Goal: Find specific page/section

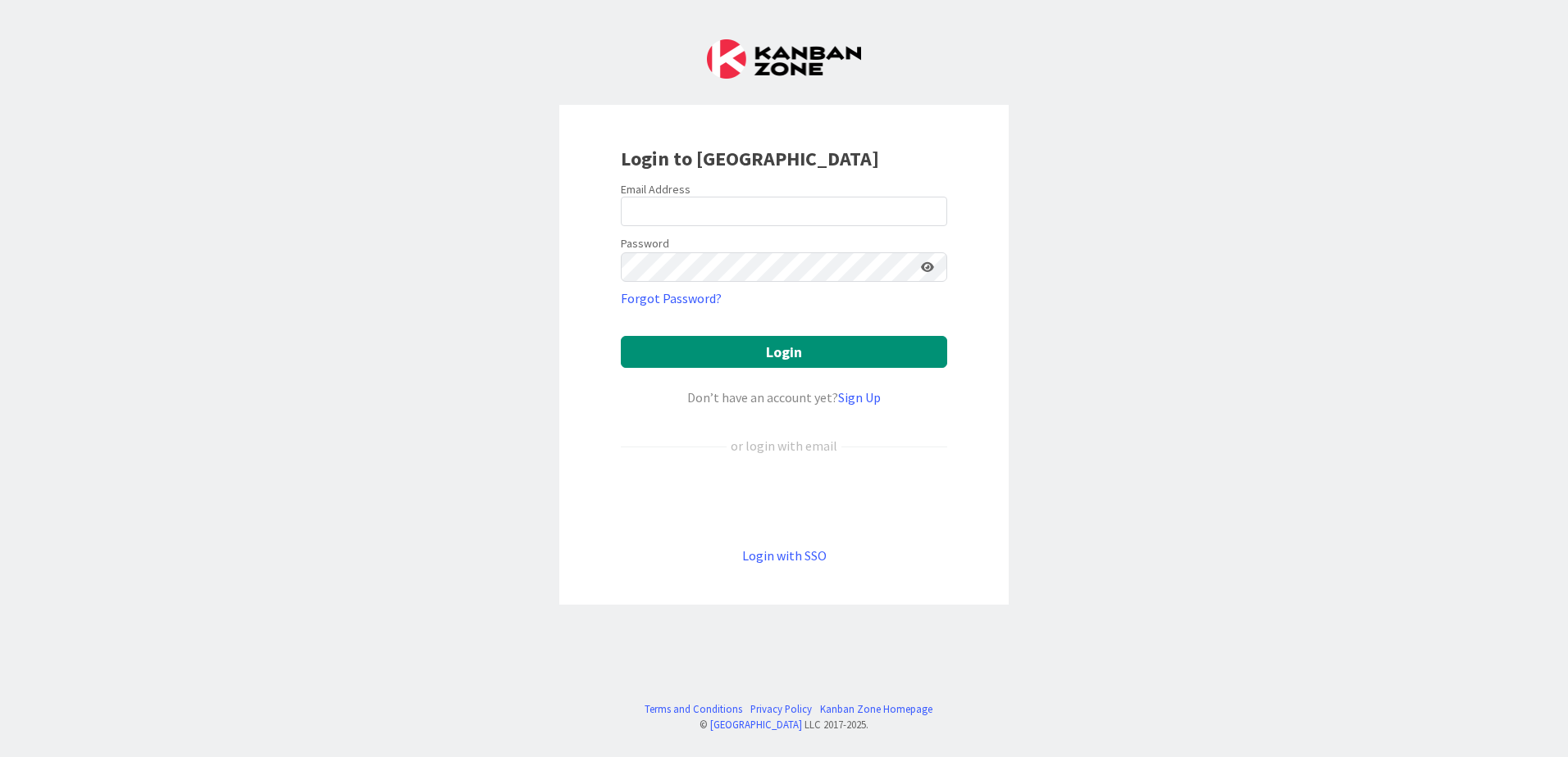
click at [745, 192] on div "Email Address" at bounding box center [784, 189] width 327 height 14
click at [745, 199] on input "email" at bounding box center [784, 211] width 327 height 30
type input "[PERSON_NAME][EMAIL_ADDRESS][DOMAIN_NAME]"
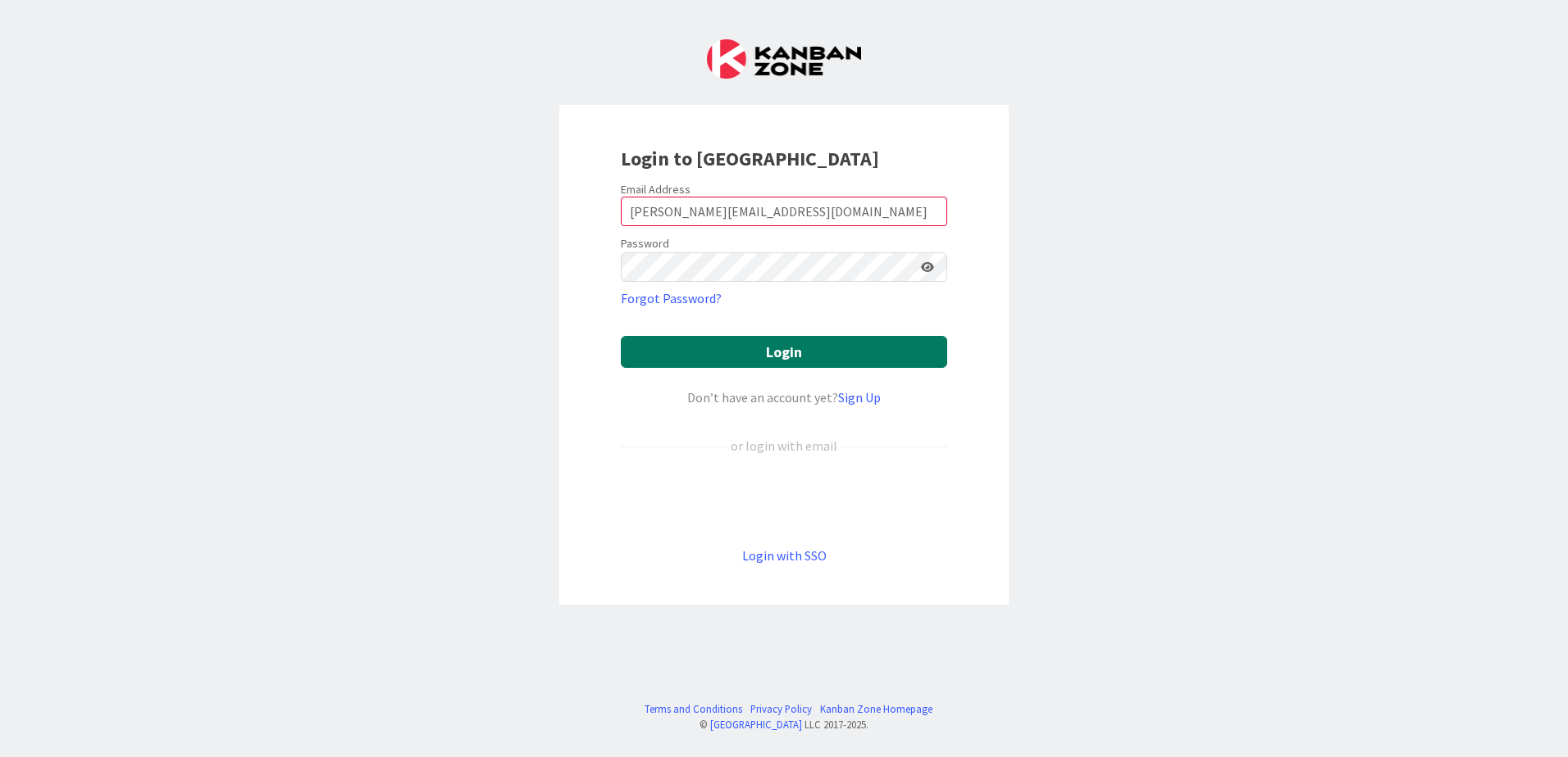
click at [790, 348] on button "Login" at bounding box center [784, 352] width 327 height 32
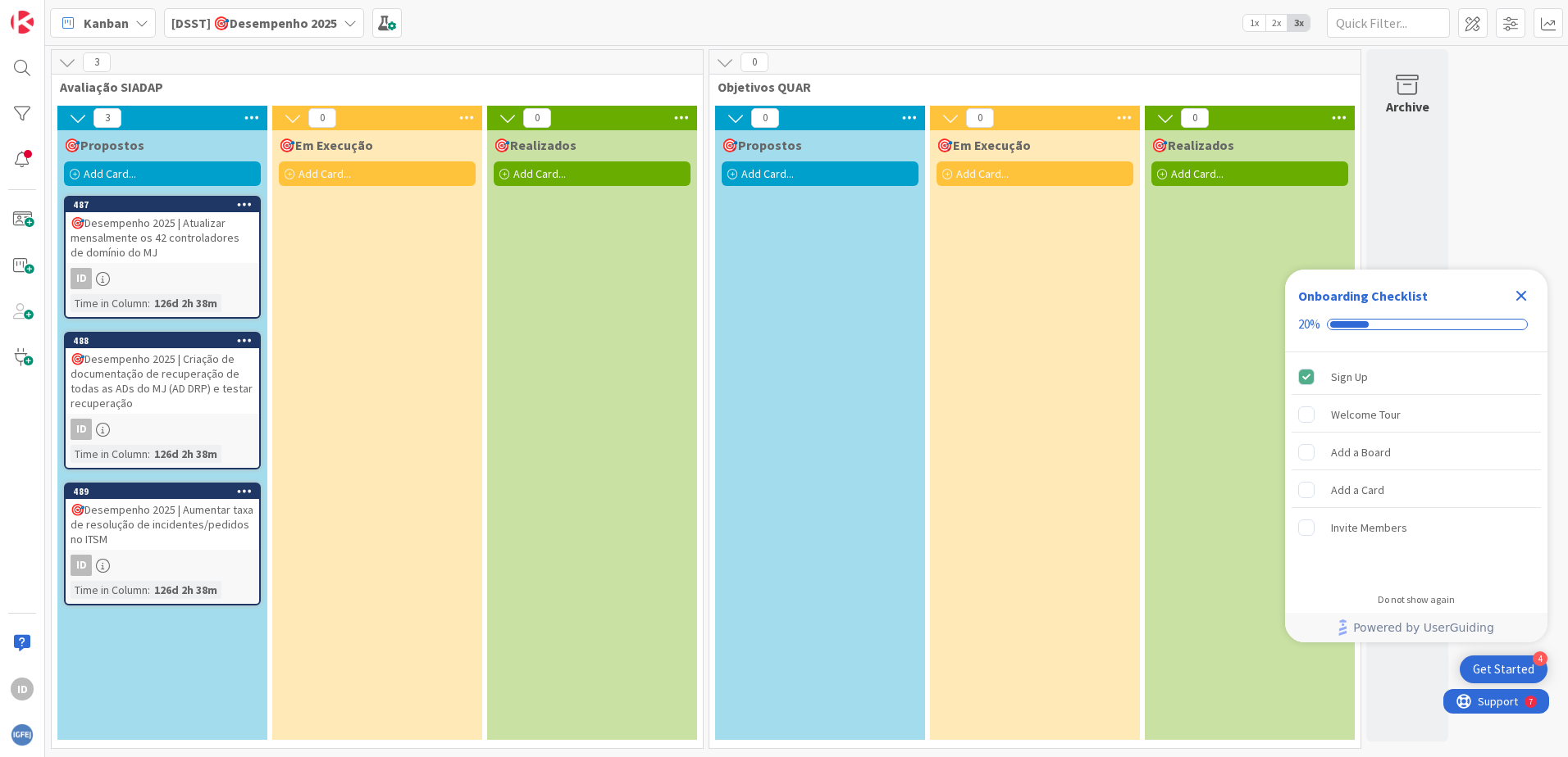
click at [1522, 297] on icon "Close Checklist" at bounding box center [1522, 296] width 11 height 11
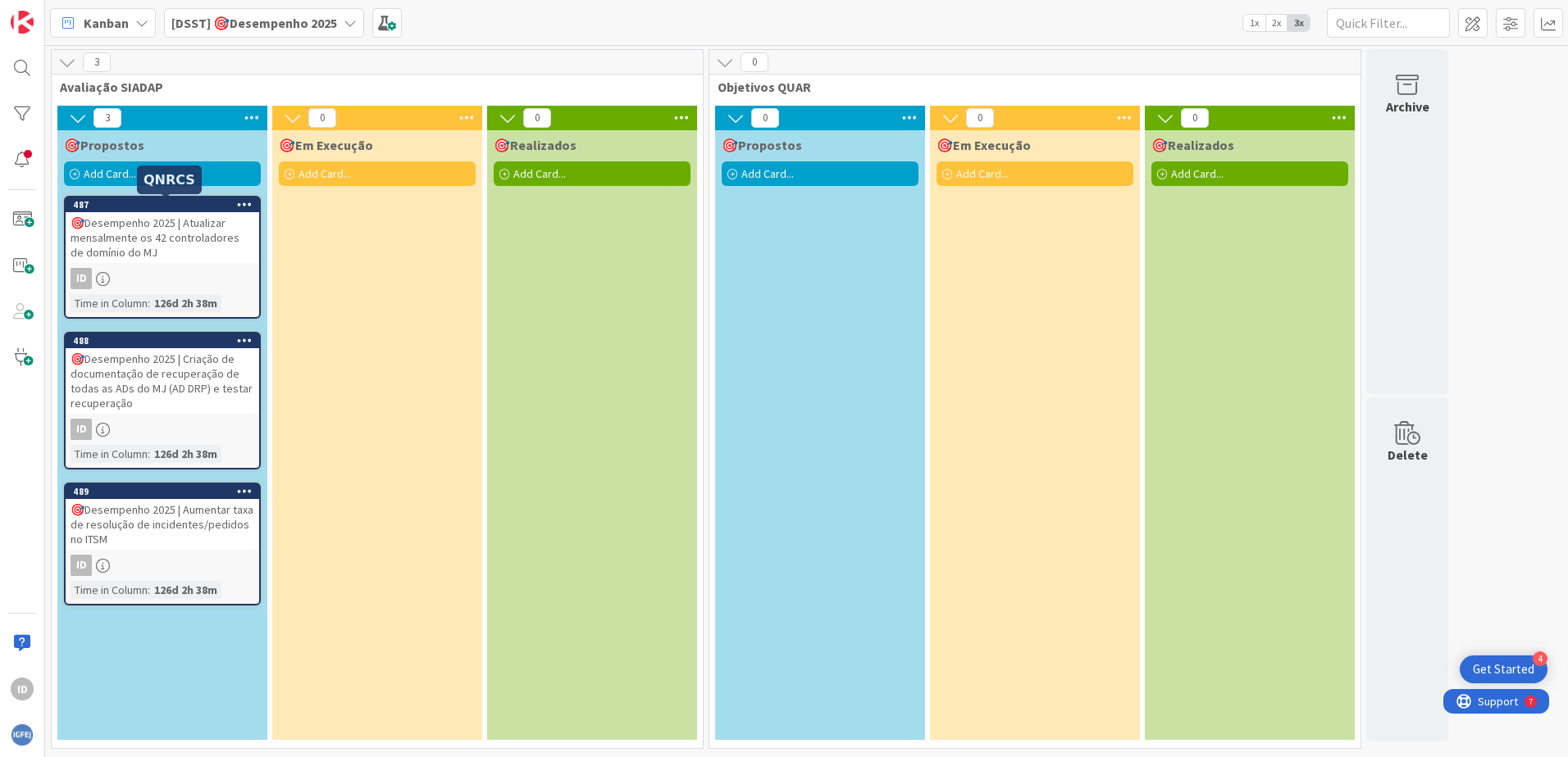
click at [144, 203] on div "487" at bounding box center [165, 205] width 186 height 12
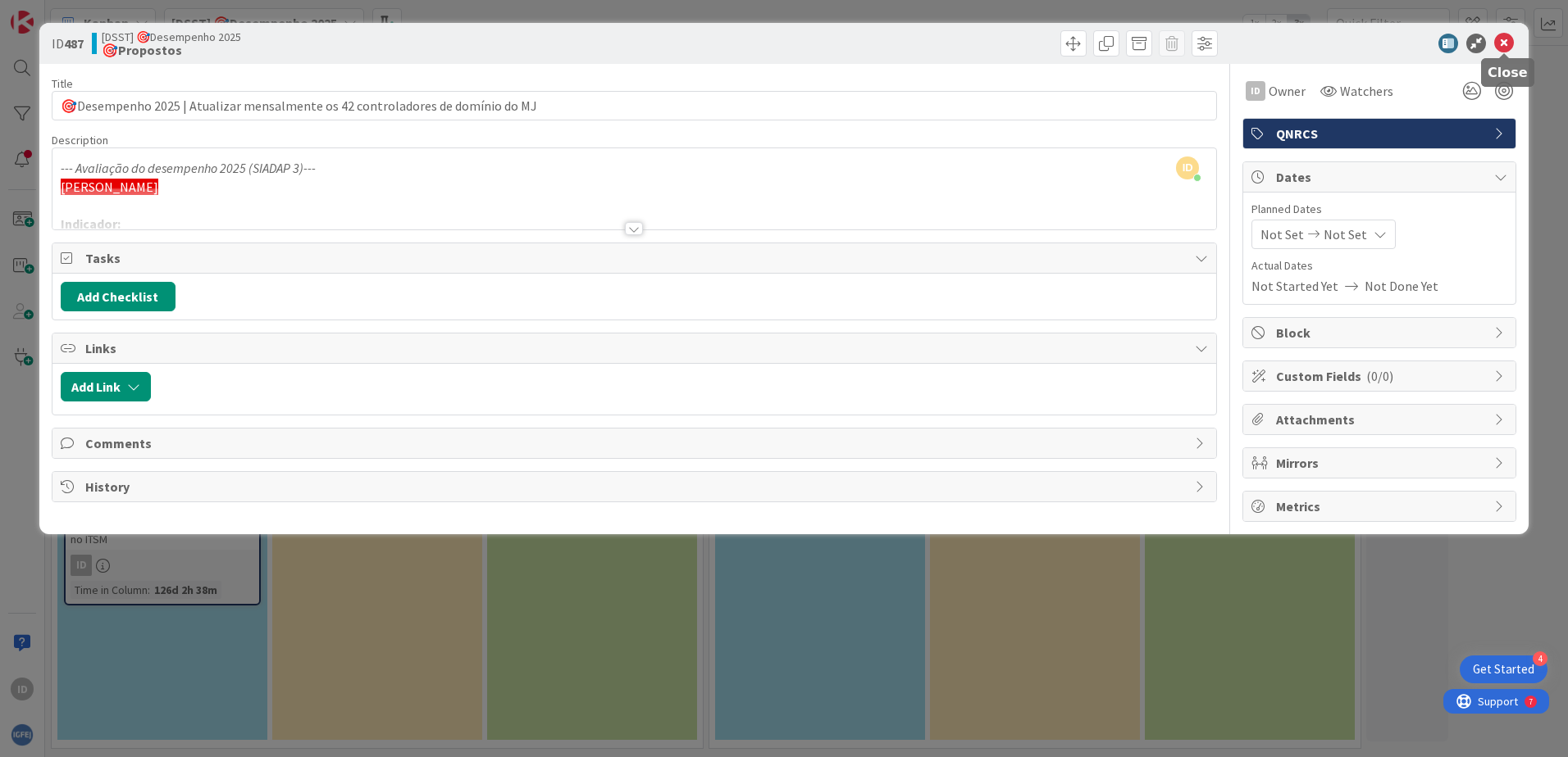
click at [1501, 42] on icon at bounding box center [1504, 43] width 19 height 19
